Goal: Obtain resource: Download file/media

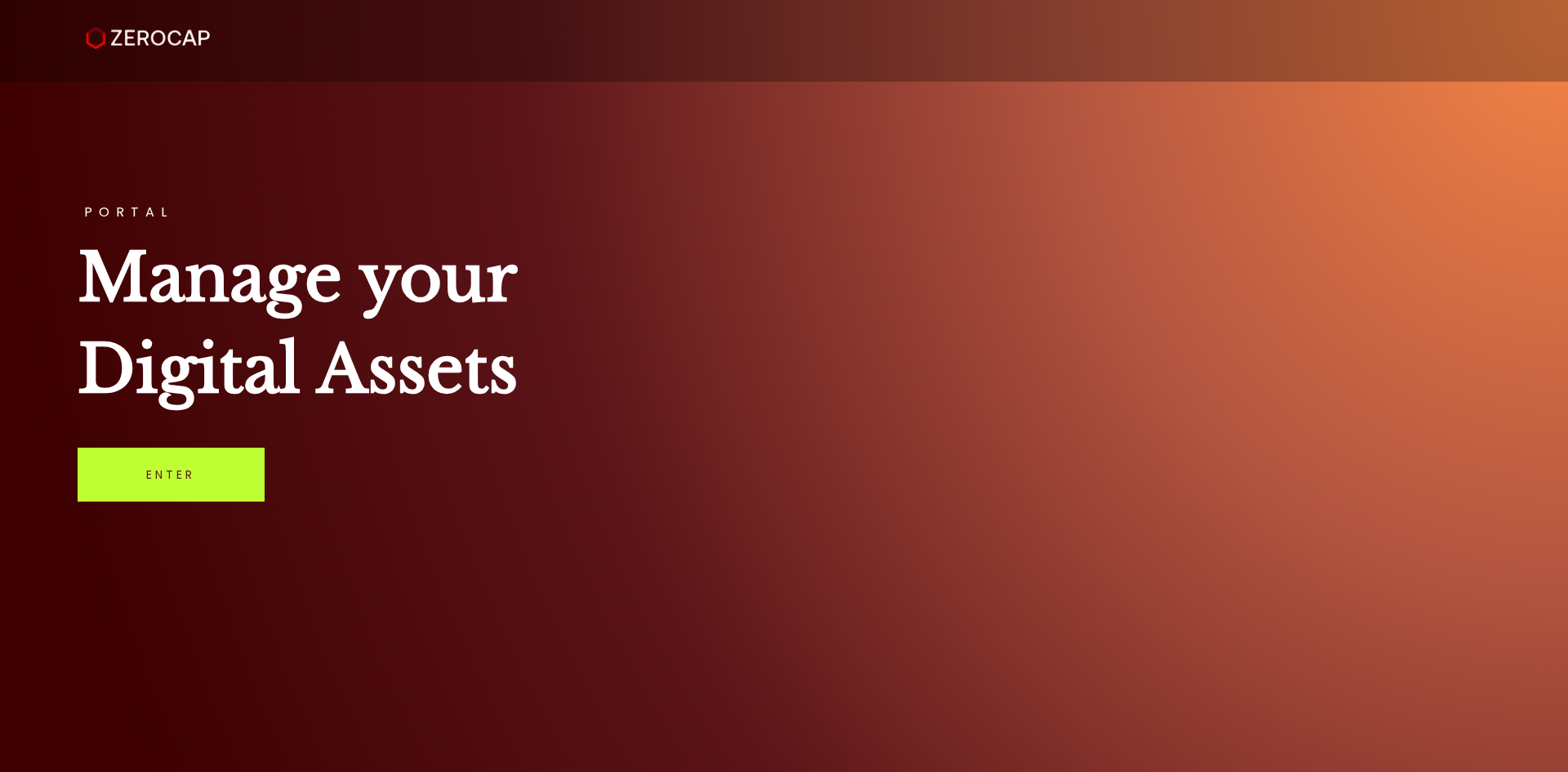
click at [218, 486] on link "Enter" at bounding box center [171, 475] width 187 height 54
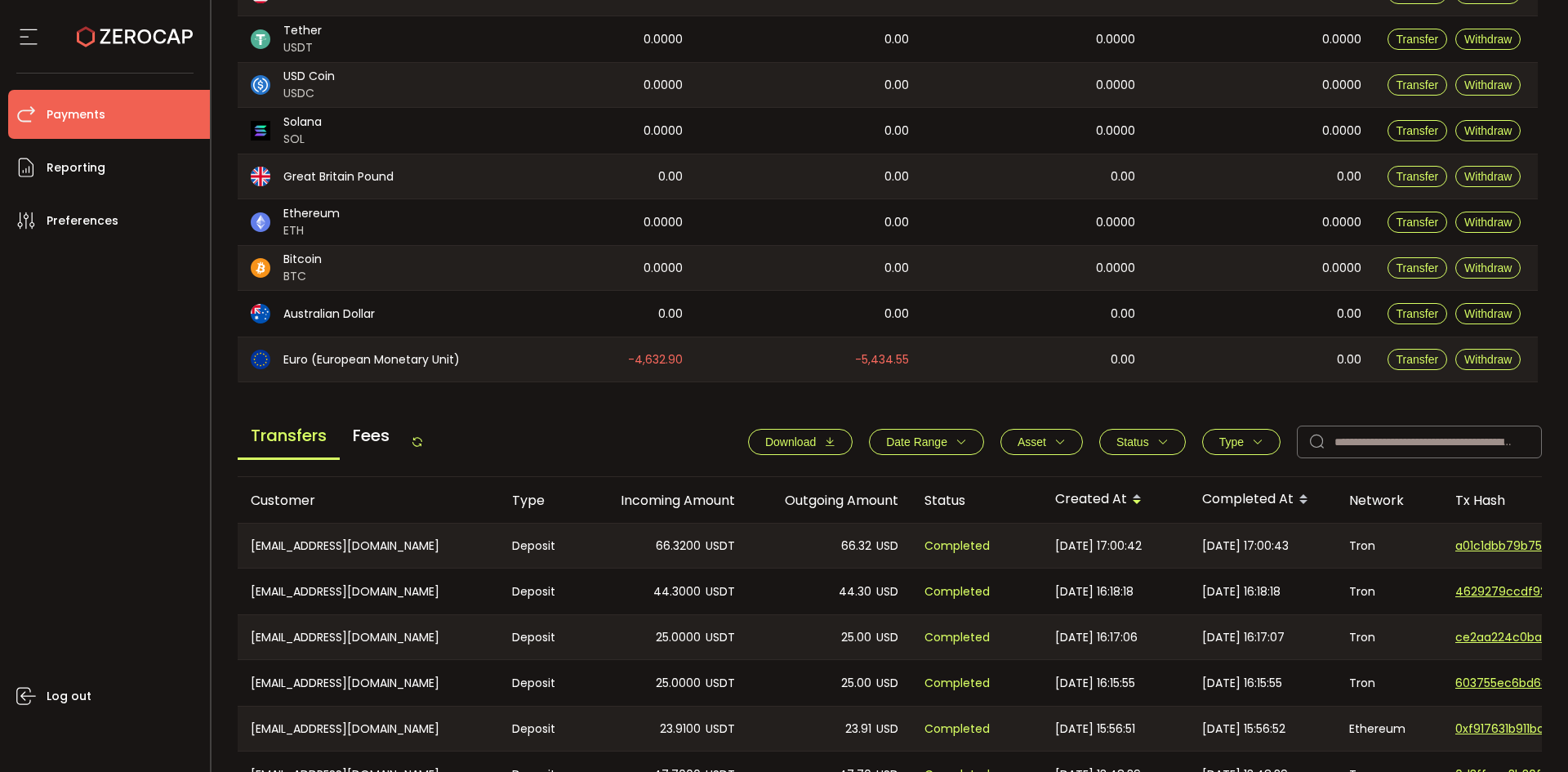
scroll to position [327, 0]
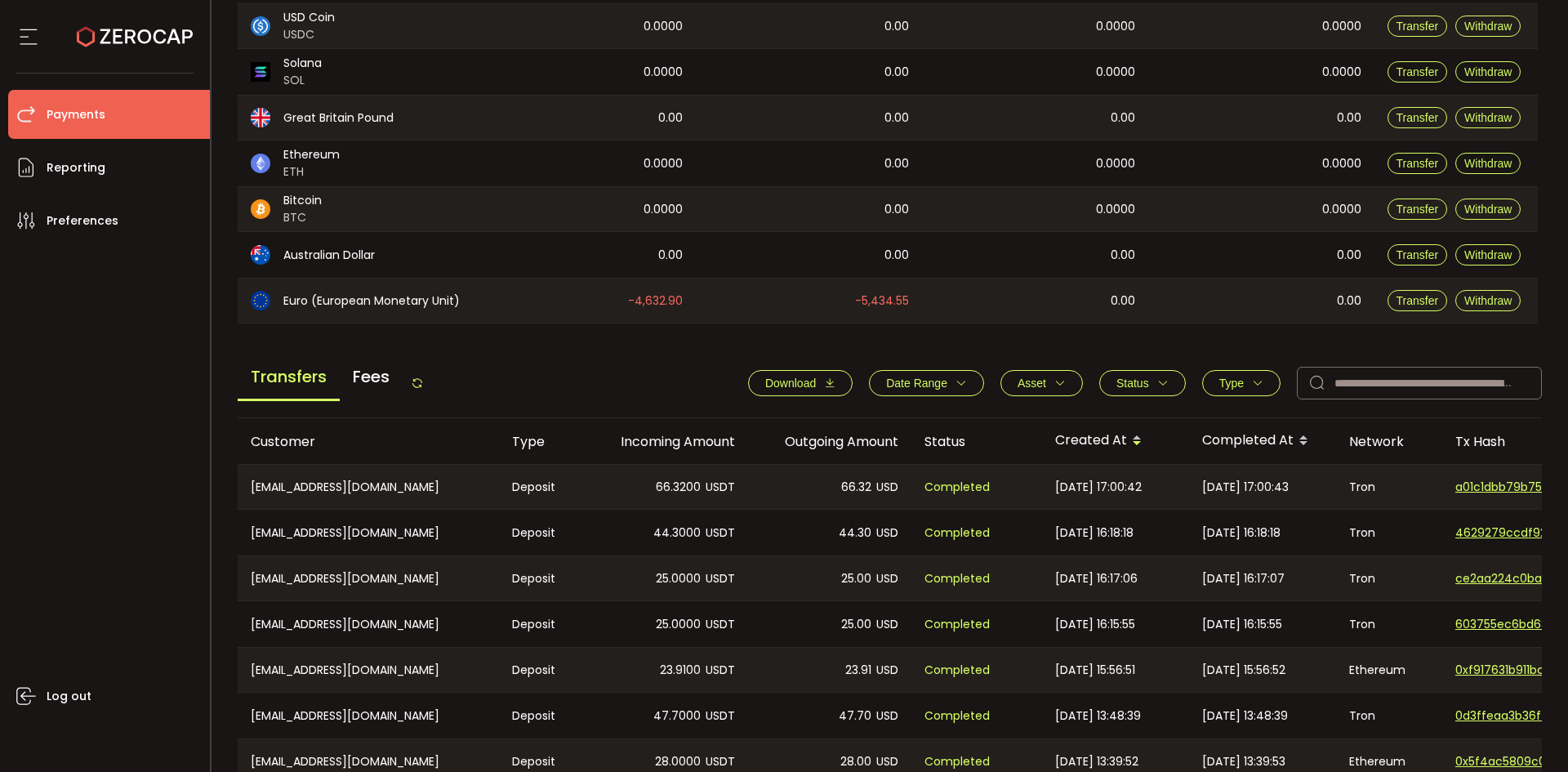
click at [824, 383] on icon "button" at bounding box center [830, 383] width 11 height 11
